Goal: Navigation & Orientation: Find specific page/section

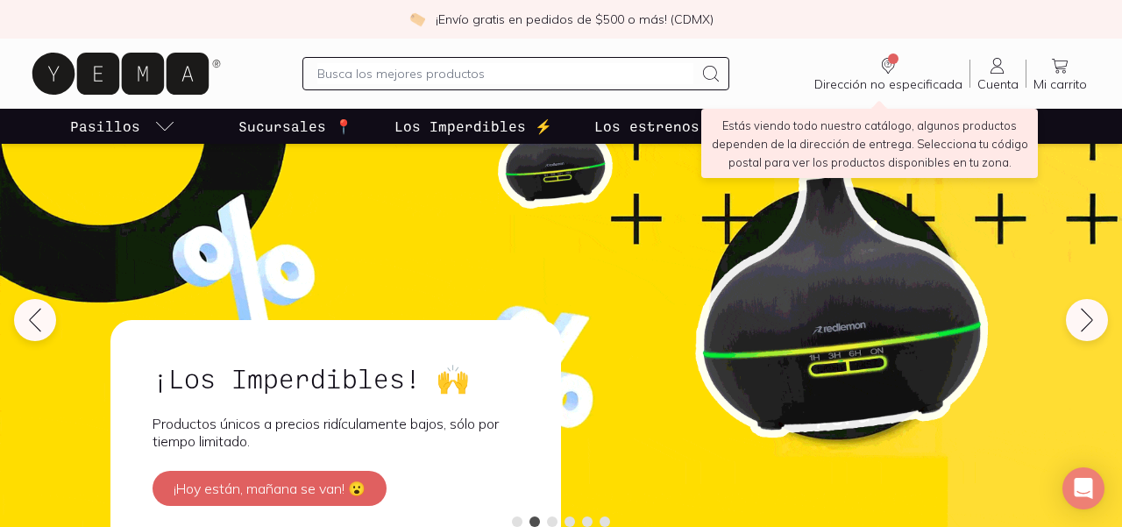
click at [873, 85] on span "Dirección no especificada" at bounding box center [888, 84] width 148 height 16
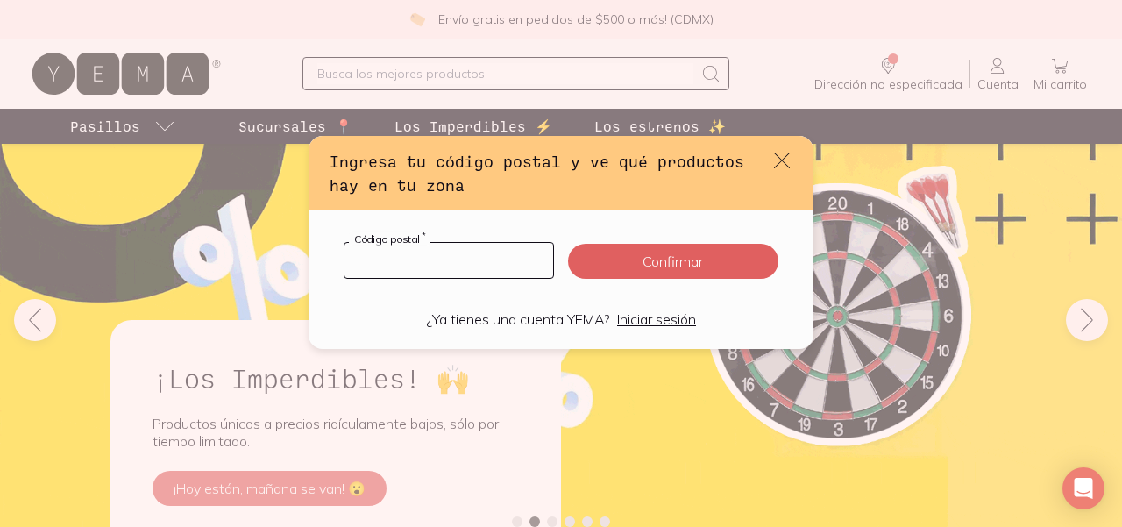
click at [493, 254] on input "default" at bounding box center [448, 260] width 209 height 35
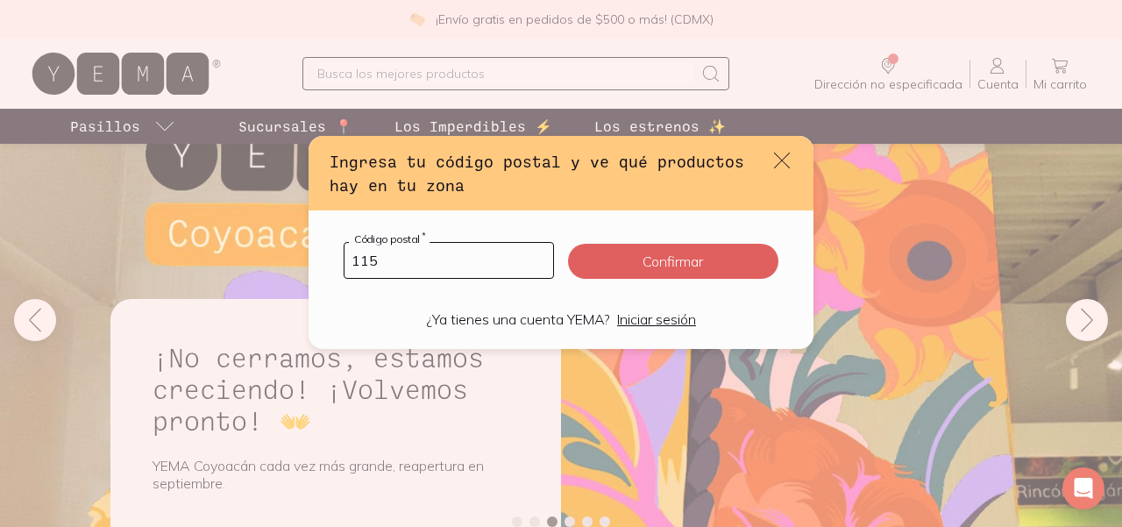
type input "1150"
click button "Confirmar" at bounding box center [673, 261] width 210 height 35
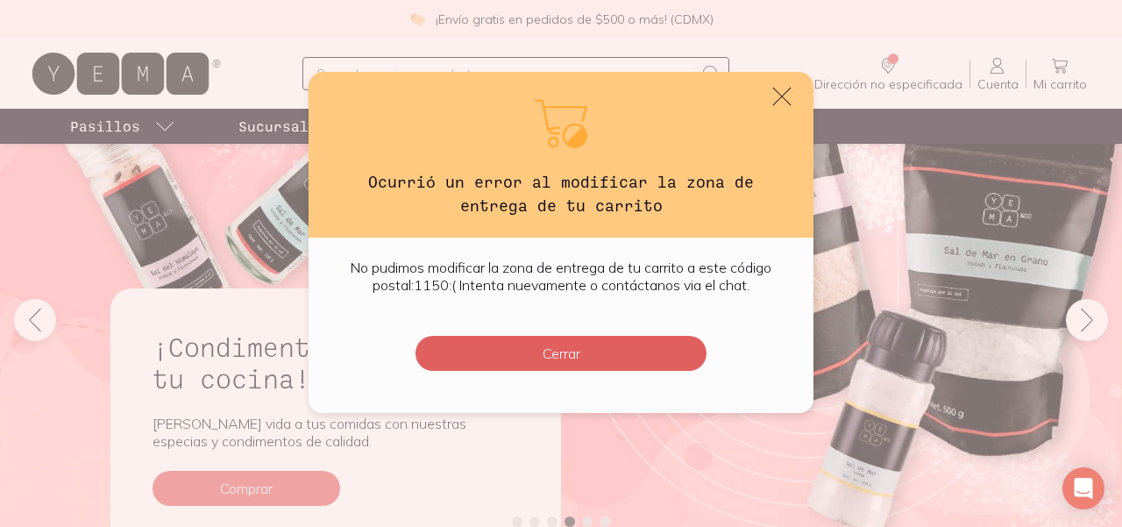
click at [794, 86] on icon "default" at bounding box center [781, 96] width 25 height 25
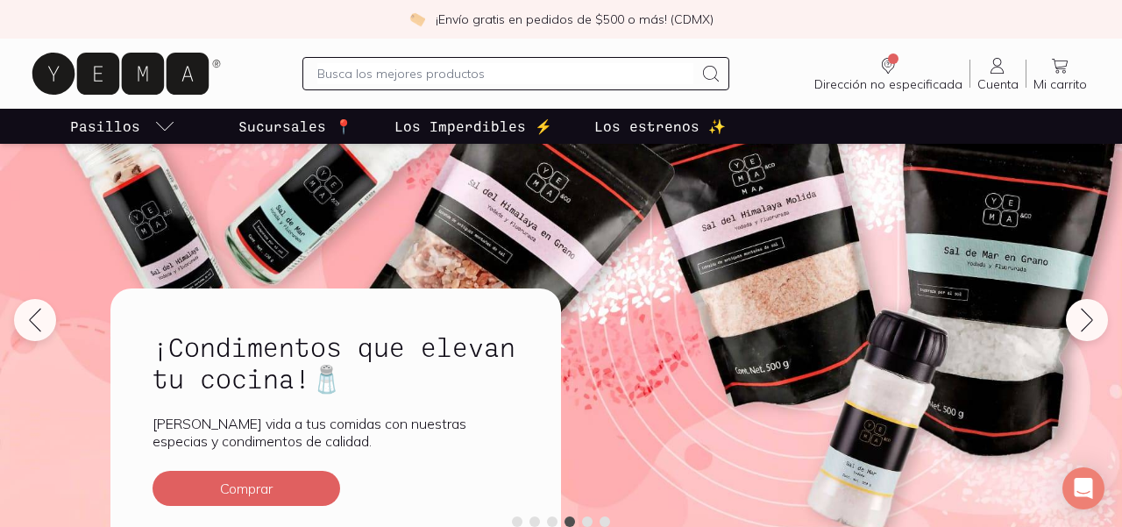
click at [896, 85] on span "Dirección no especificada" at bounding box center [888, 84] width 148 height 16
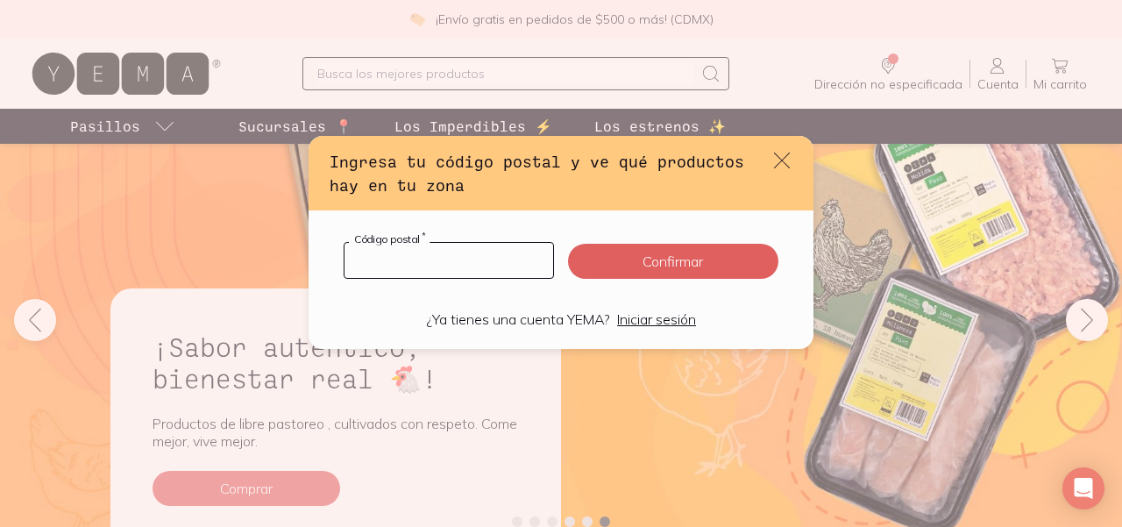
click at [381, 275] on input "default" at bounding box center [448, 260] width 209 height 35
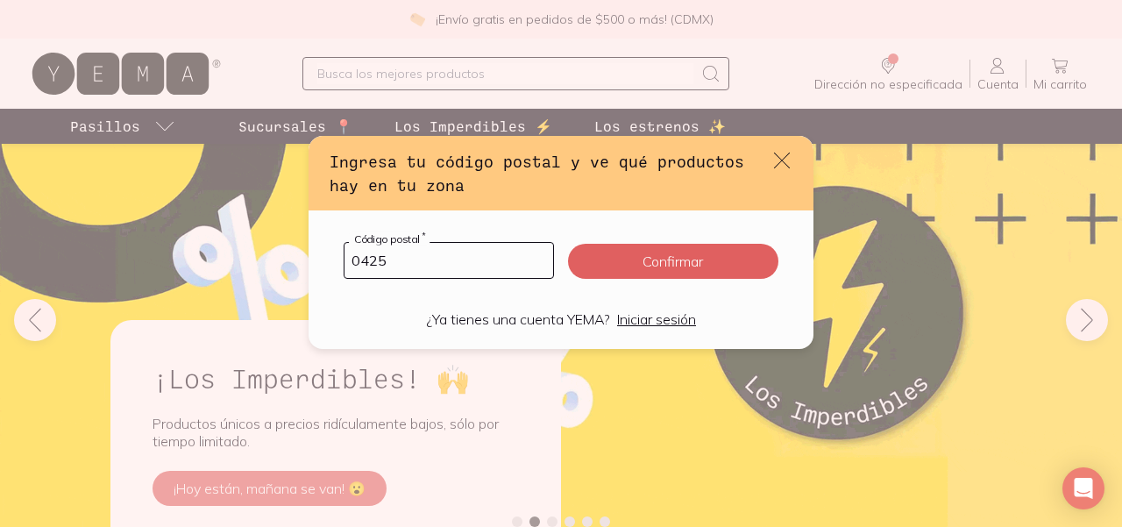
type input "04250"
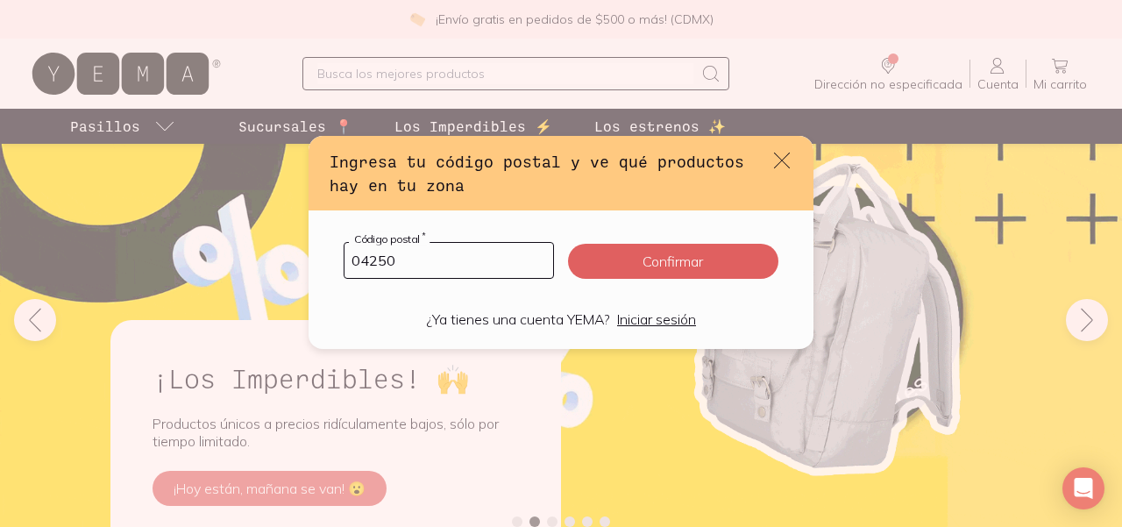
click button "Confirmar" at bounding box center [673, 261] width 210 height 35
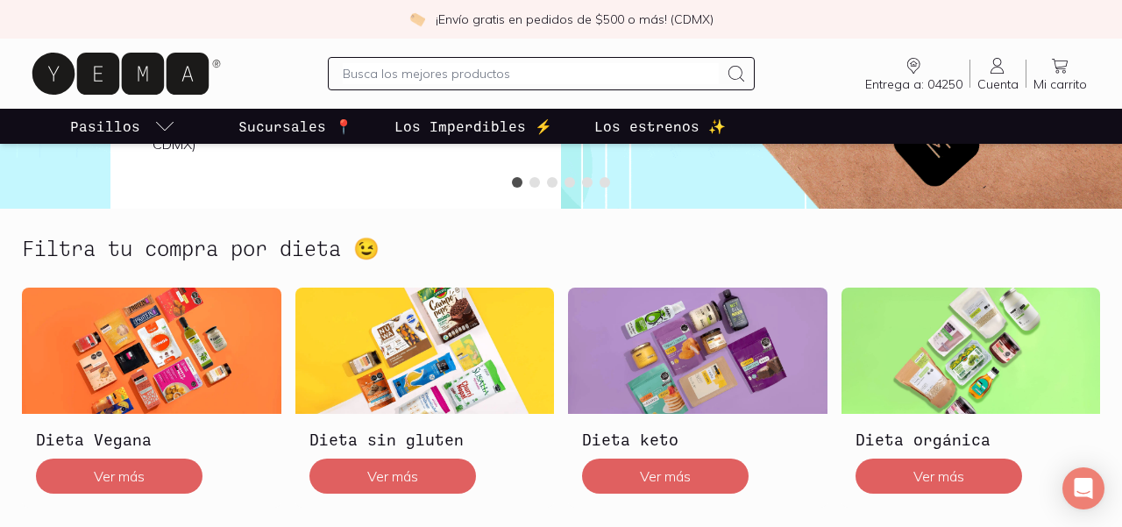
scroll to position [393, 0]
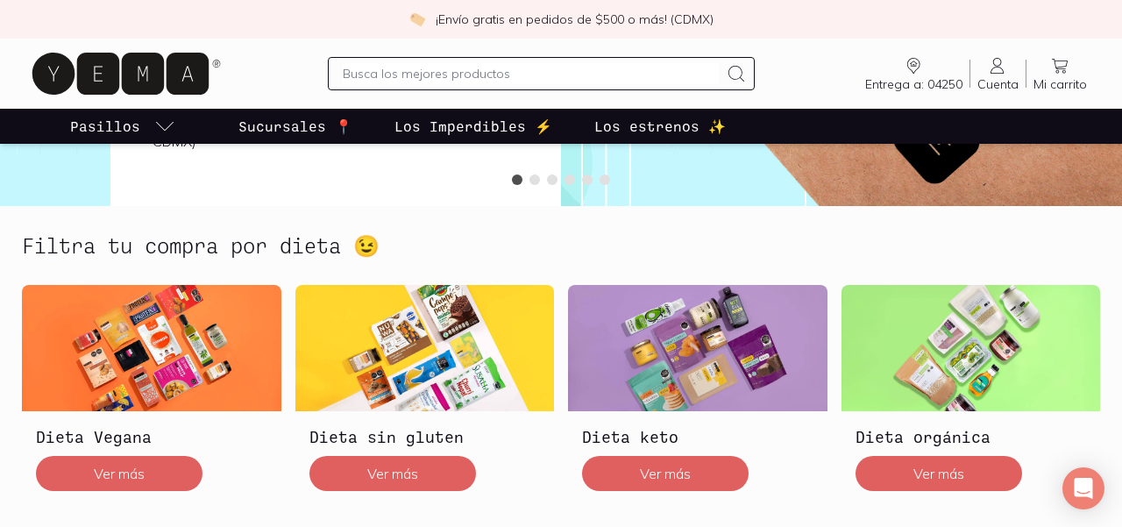
click at [325, 137] on p "Sucursales 📍" at bounding box center [295, 126] width 114 height 21
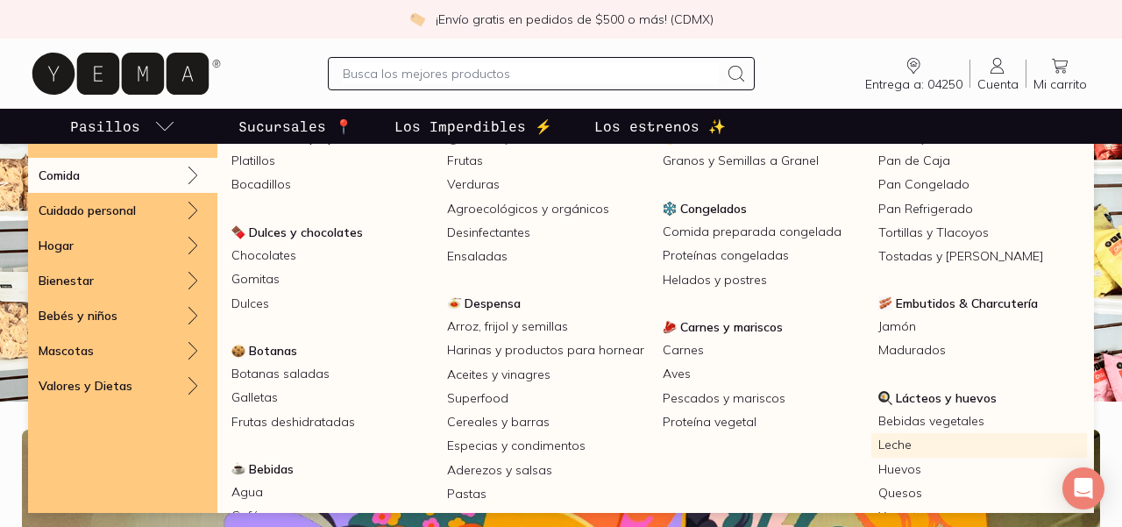
scroll to position [96, 0]
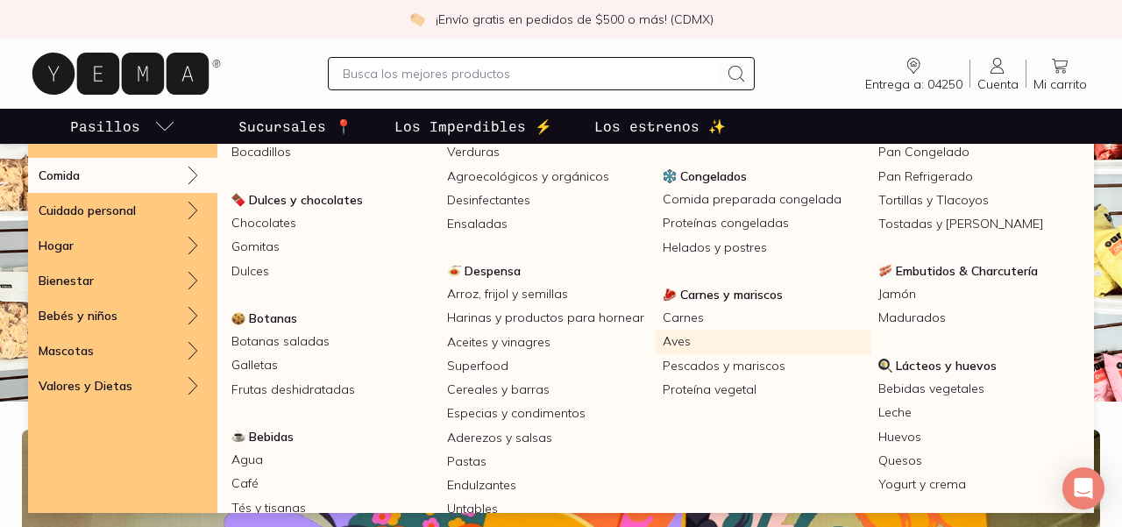
click at [672, 353] on link "Aves" at bounding box center [764, 342] width 216 height 24
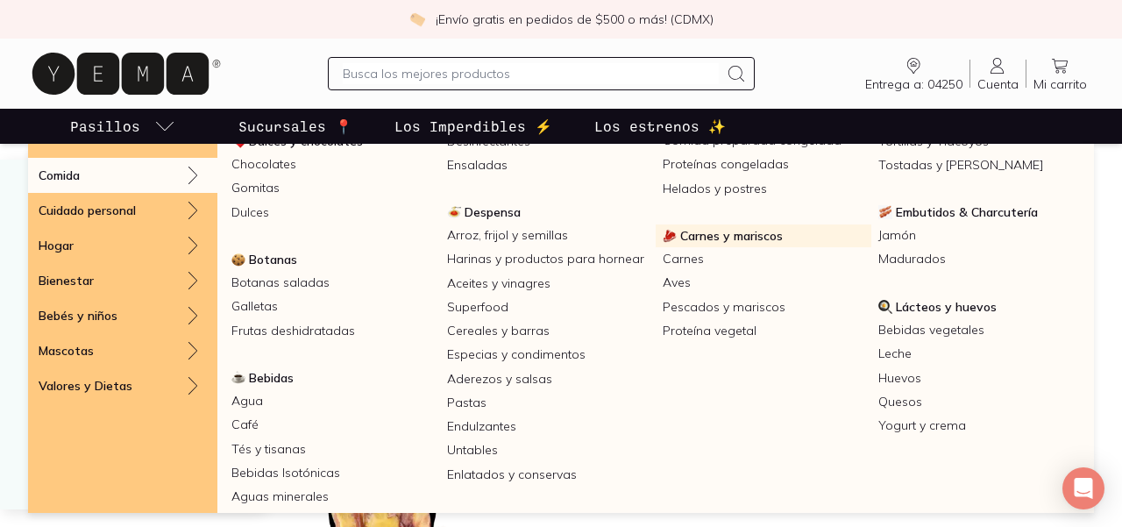
scroll to position [165, 0]
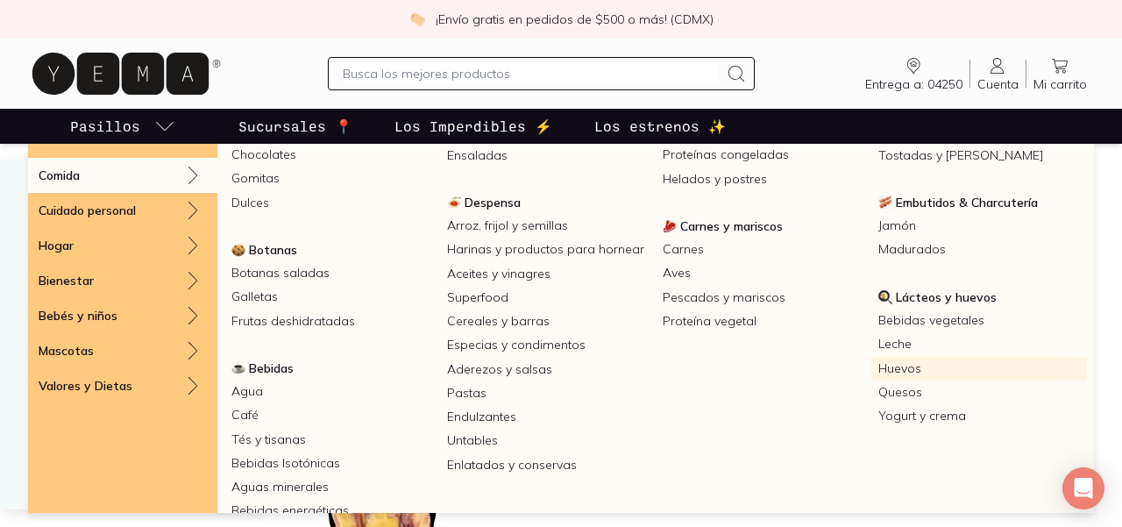
click at [903, 379] on link "Huevos" at bounding box center [979, 369] width 216 height 24
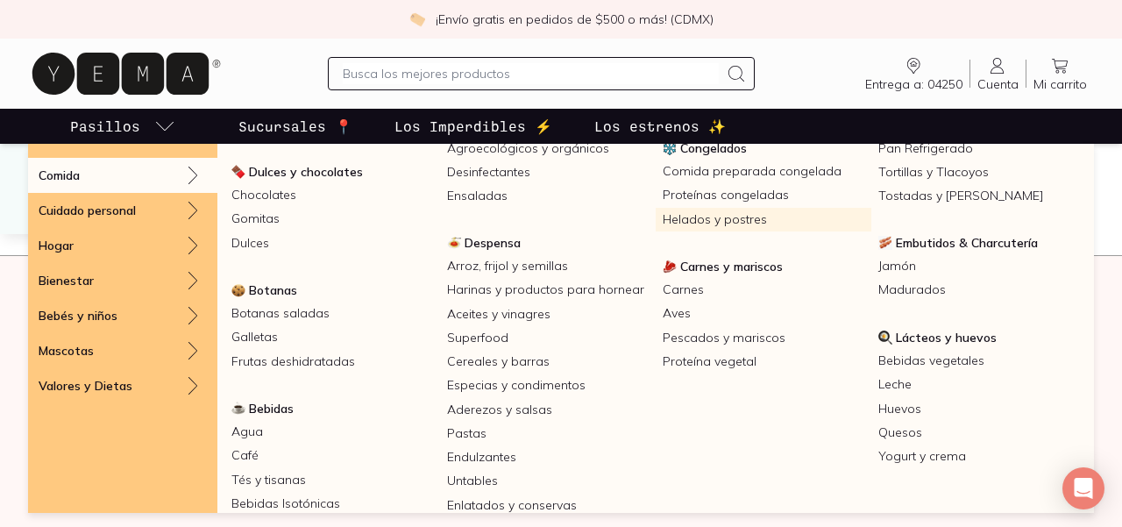
scroll to position [126, 0]
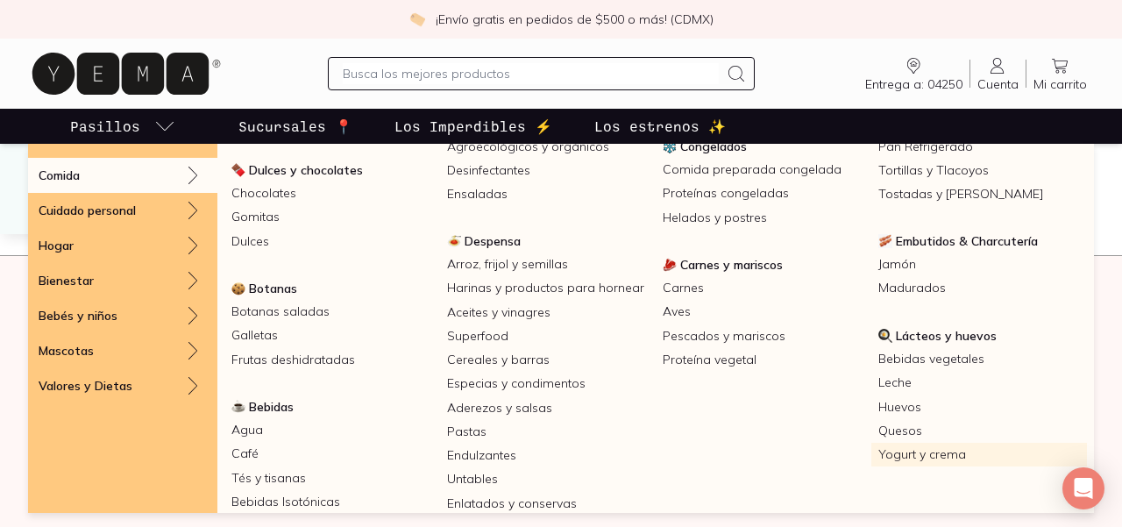
click at [900, 466] on link "Yogurt y crema" at bounding box center [979, 455] width 216 height 24
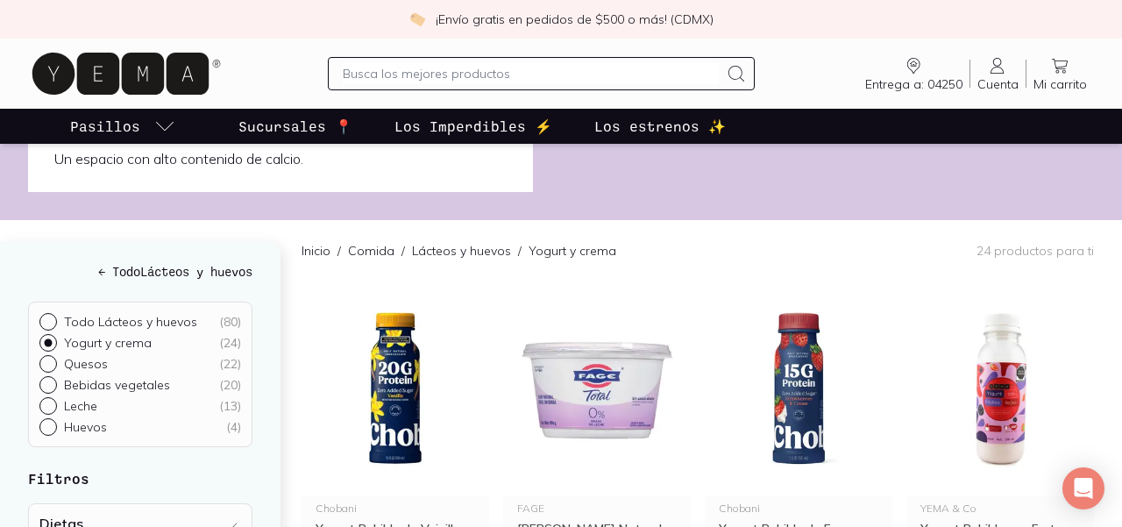
scroll to position [78, 0]
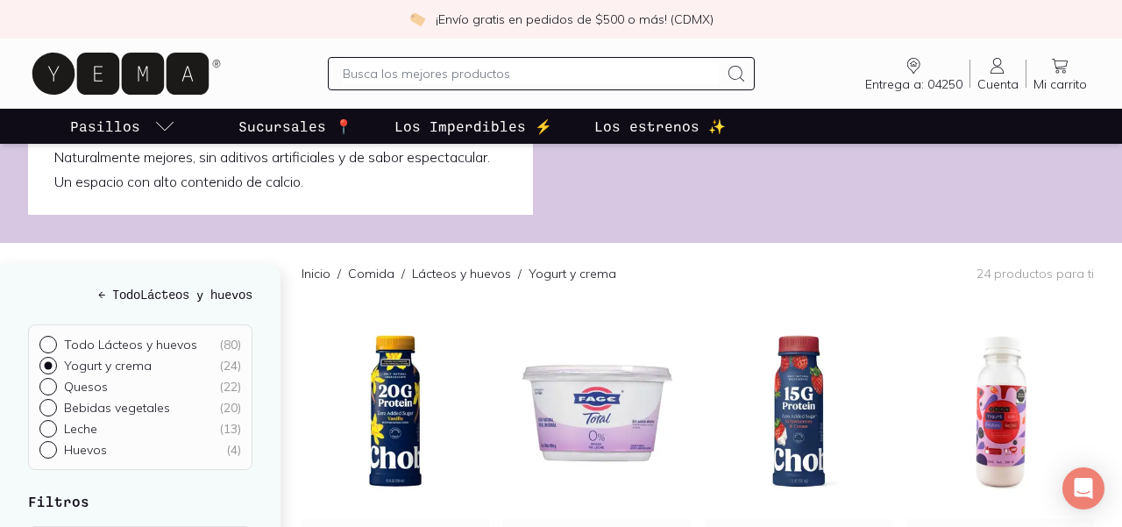
click at [301, 130] on p "Sucursales 📍" at bounding box center [295, 126] width 114 height 21
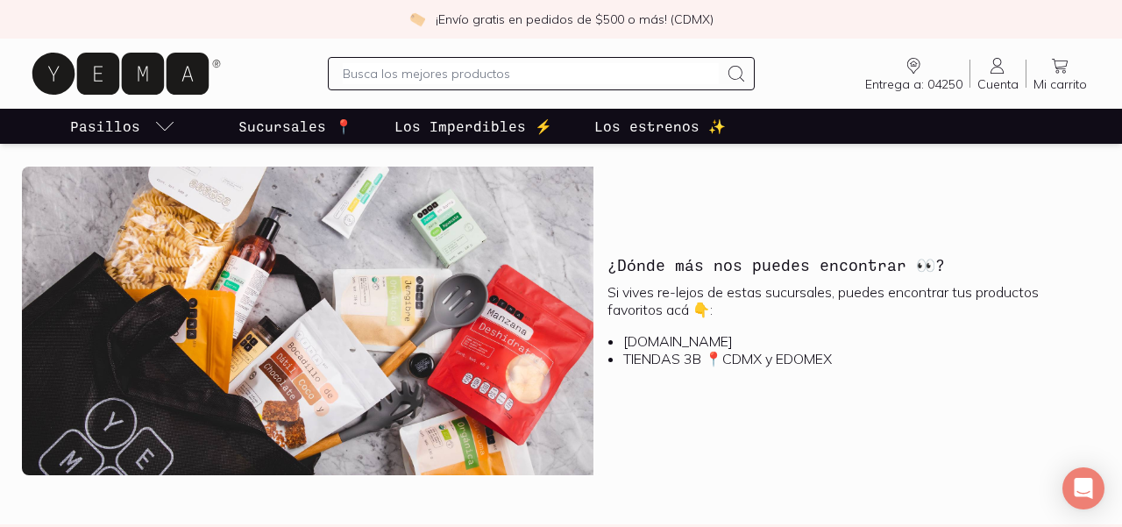
scroll to position [1883, 0]
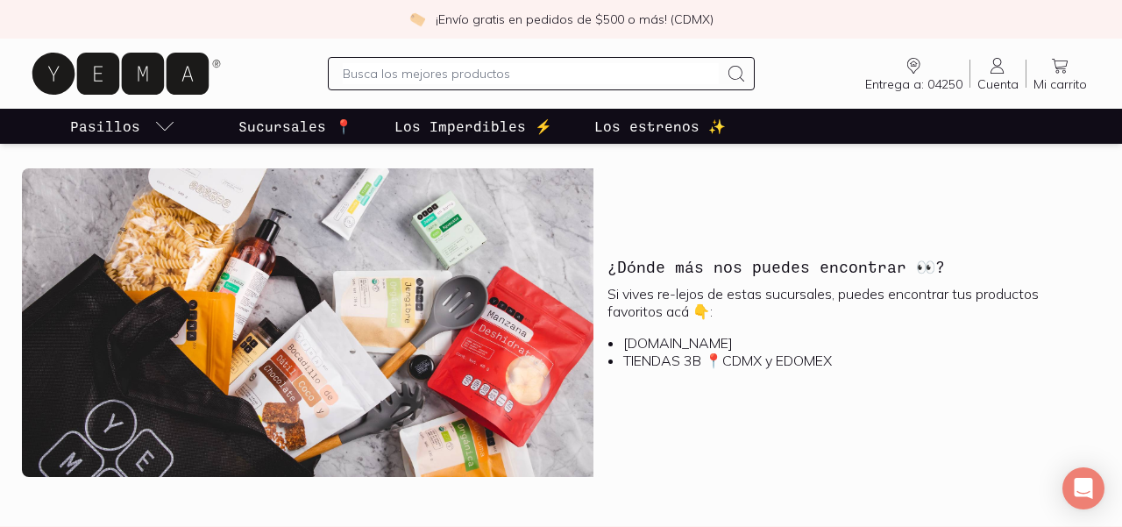
click at [145, 380] on img at bounding box center [307, 322] width 571 height 308
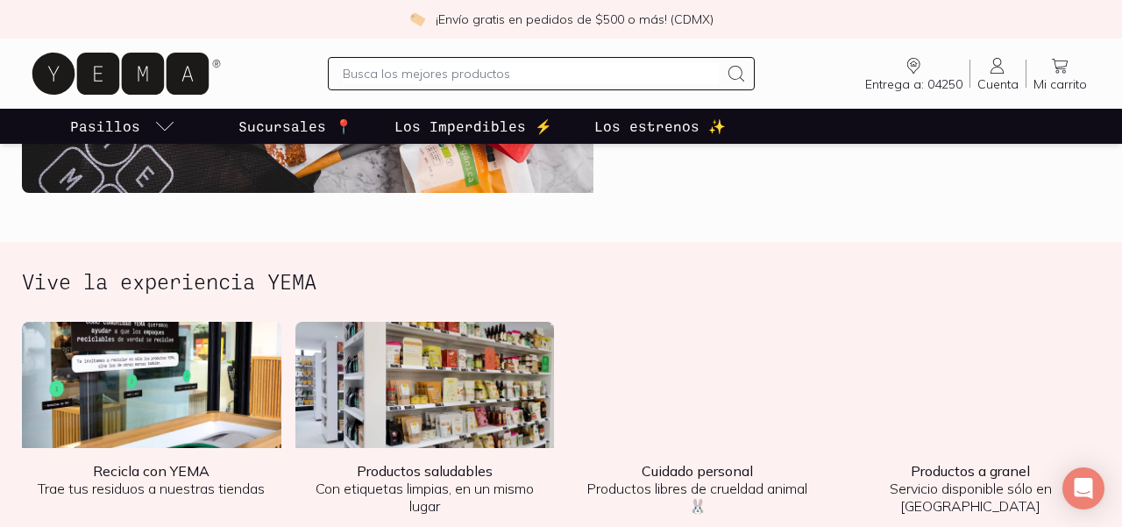
scroll to position [2114, 0]
